Goal: Transaction & Acquisition: Download file/media

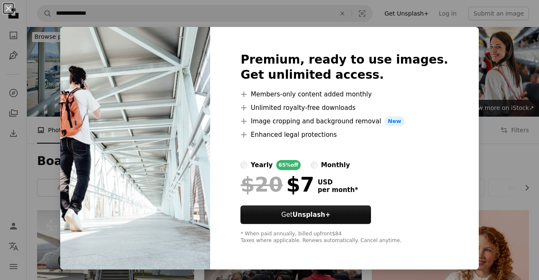
click at [489, 188] on div "An X shape Premium, ready to use images. Get unlimited access. A plus sign Memb…" at bounding box center [269, 140] width 539 height 280
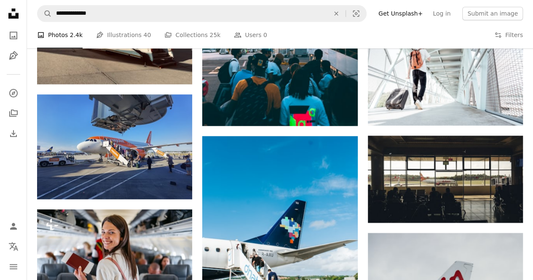
scroll to position [420, 0]
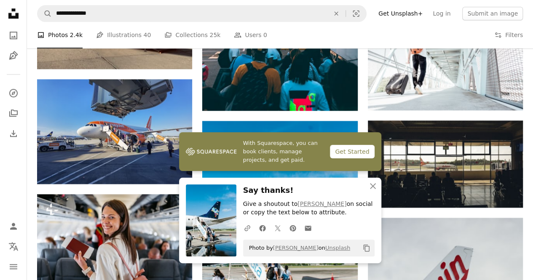
click at [225, 222] on img at bounding box center [211, 221] width 51 height 72
click at [311, 202] on link "[PERSON_NAME]" at bounding box center [321, 204] width 49 height 7
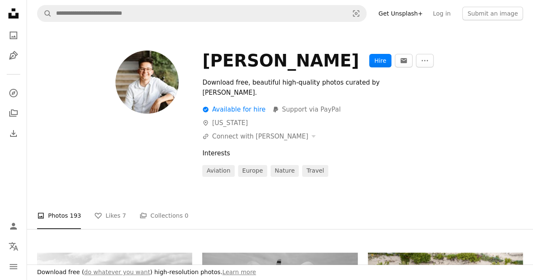
drag, startPoint x: 532, startPoint y: 15, endPoint x: 535, endPoint y: 26, distance: 11.3
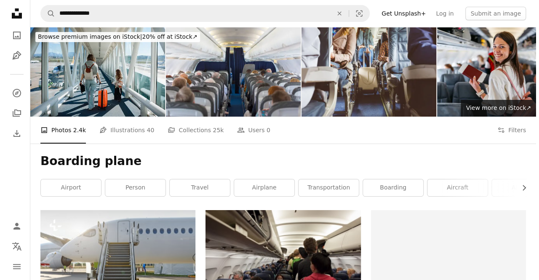
scroll to position [420, 0]
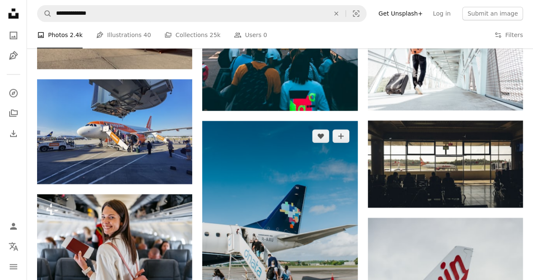
click at [316, 204] on img at bounding box center [279, 237] width 155 height 233
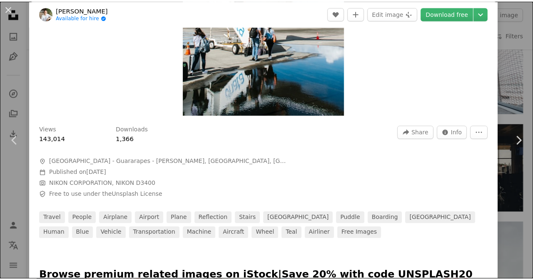
scroll to position [170, 0]
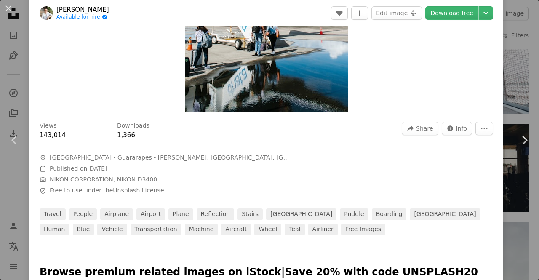
drag, startPoint x: 39, startPoint y: 154, endPoint x: 48, endPoint y: 146, distance: 11.9
click at [48, 146] on div "Views 143,014 Downloads 1,366 A forward-right arrow Share Info icon Info More A…" at bounding box center [266, 176] width 474 height 120
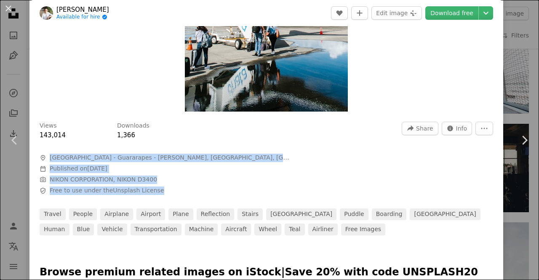
drag, startPoint x: 40, startPoint y: 144, endPoint x: 158, endPoint y: 192, distance: 126.6
click at [158, 192] on div "Views 143,014 Downloads 1,366 A forward-right arrow Share Info icon Info More A…" at bounding box center [266, 176] width 474 height 120
copy div "A map marker [GEOGRAPHIC_DATA] - Guararapes - [PERSON_NAME], [GEOGRAPHIC_DATA],…"
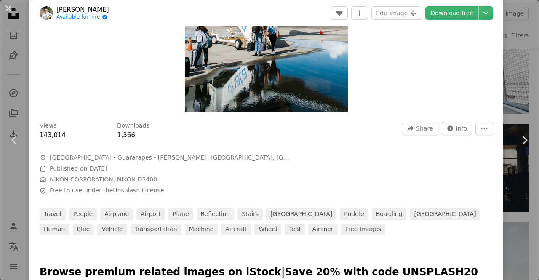
click at [517, 33] on div "An X shape Chevron left Chevron right [PERSON_NAME] Available for hire A checkm…" at bounding box center [269, 140] width 539 height 280
